Goal: Check status

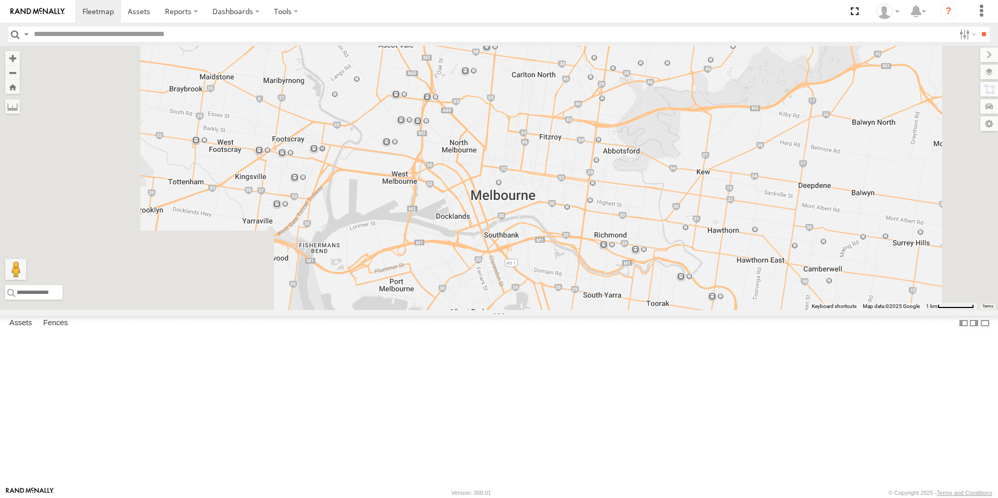
drag, startPoint x: 590, startPoint y: 401, endPoint x: 615, endPoint y: 304, distance: 100.1
click at [615, 310] on div at bounding box center [499, 178] width 998 height 264
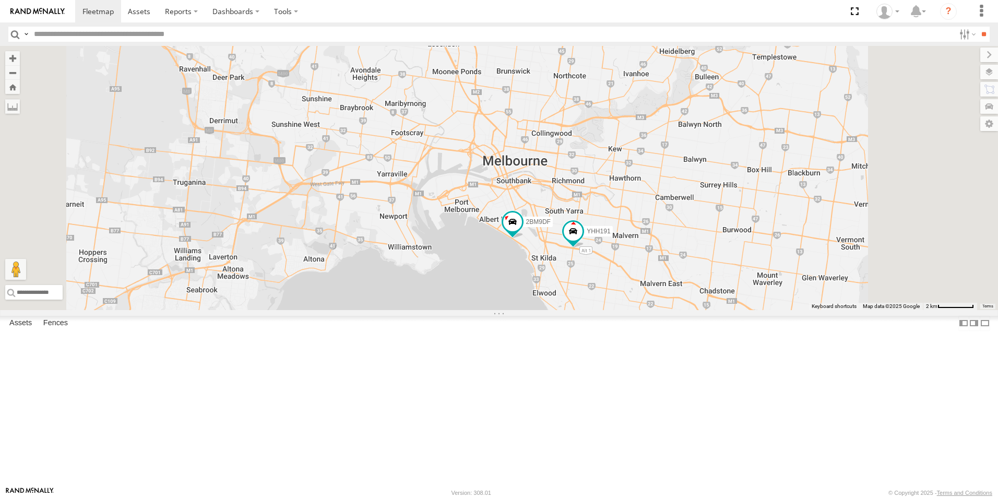
drag, startPoint x: 693, startPoint y: 351, endPoint x: 665, endPoint y: 280, distance: 76.9
click at [665, 280] on div "2BM9DF YHH191 2CL6WQ 3" at bounding box center [499, 178] width 998 height 264
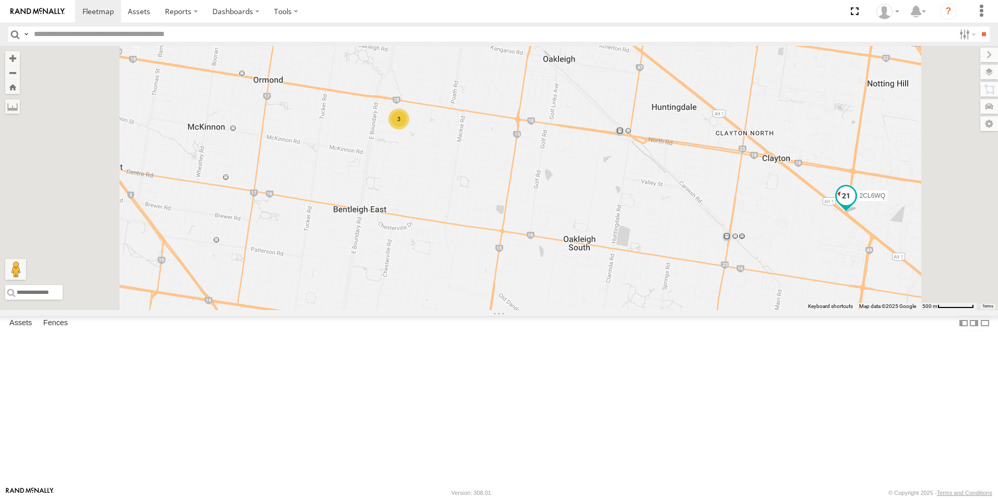
click at [856, 206] on span at bounding box center [846, 196] width 19 height 19
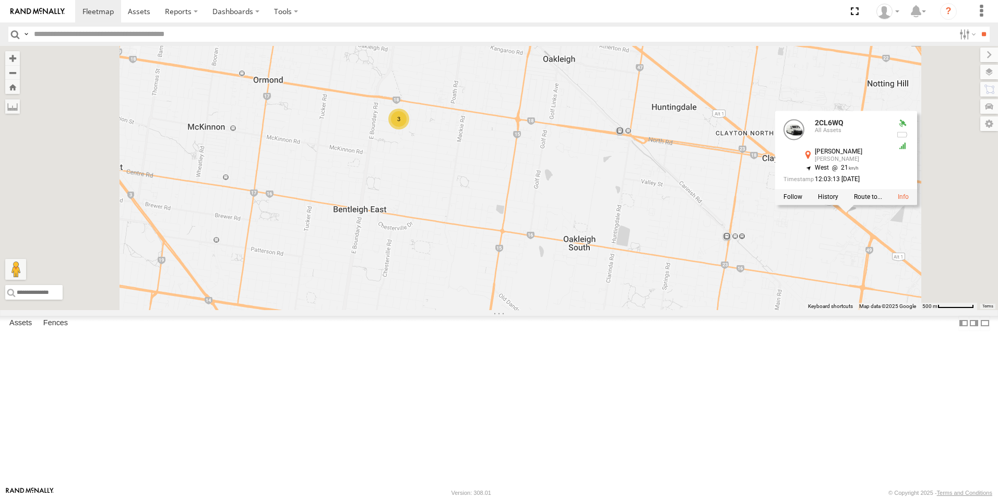
click at [885, 310] on div "2BM9DF YHH191 2CL6WQ 3 2CL6WQ All Assets [PERSON_NAME] [PERSON_NAME] -37.9216 ,…" at bounding box center [499, 178] width 998 height 264
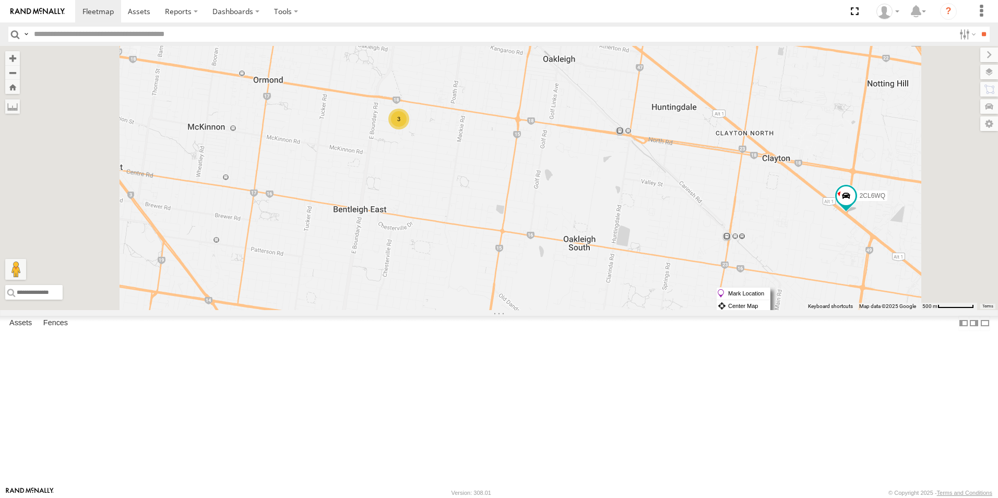
drag, startPoint x: 977, startPoint y: 287, endPoint x: 923, endPoint y: 328, distance: 67.4
click at [923, 310] on div "2BM9DF YHH191 2CL6WQ 3" at bounding box center [499, 178] width 998 height 264
click at [856, 206] on span at bounding box center [846, 196] width 19 height 19
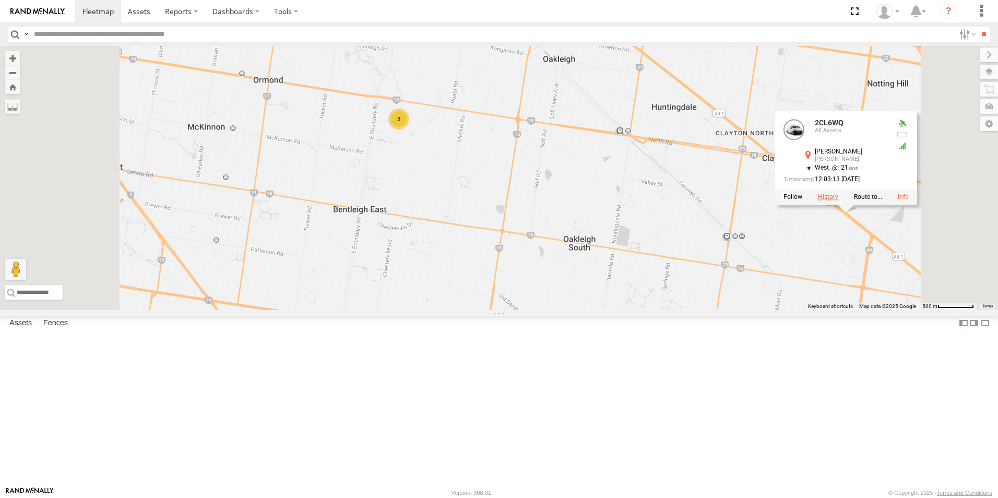
click at [838, 201] on label at bounding box center [828, 197] width 20 height 7
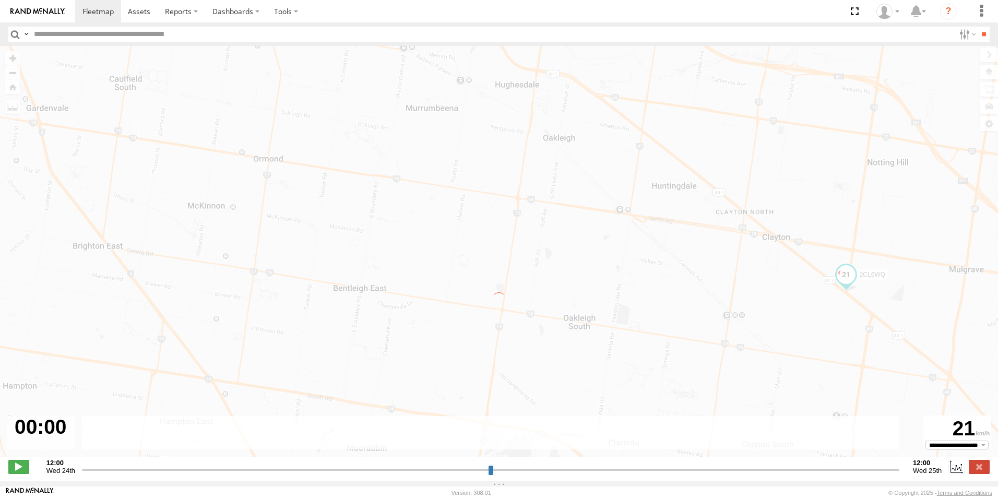
type input "**********"
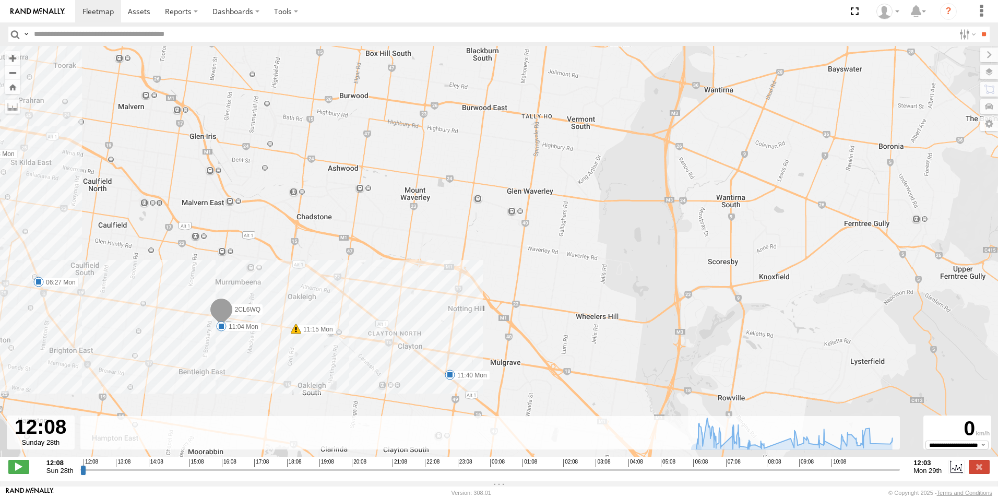
click at [450, 375] on span at bounding box center [450, 375] width 10 height 10
click at [552, 358] on div "2CL6WQ 06:27 Mon 06:38 Mon 11:04 Mon 11:15 Mon 11:40 Mon 06:52 Mon 08:21 Mon 11…" at bounding box center [499, 257] width 998 height 422
